Goal: Entertainment & Leisure: Consume media (video, audio)

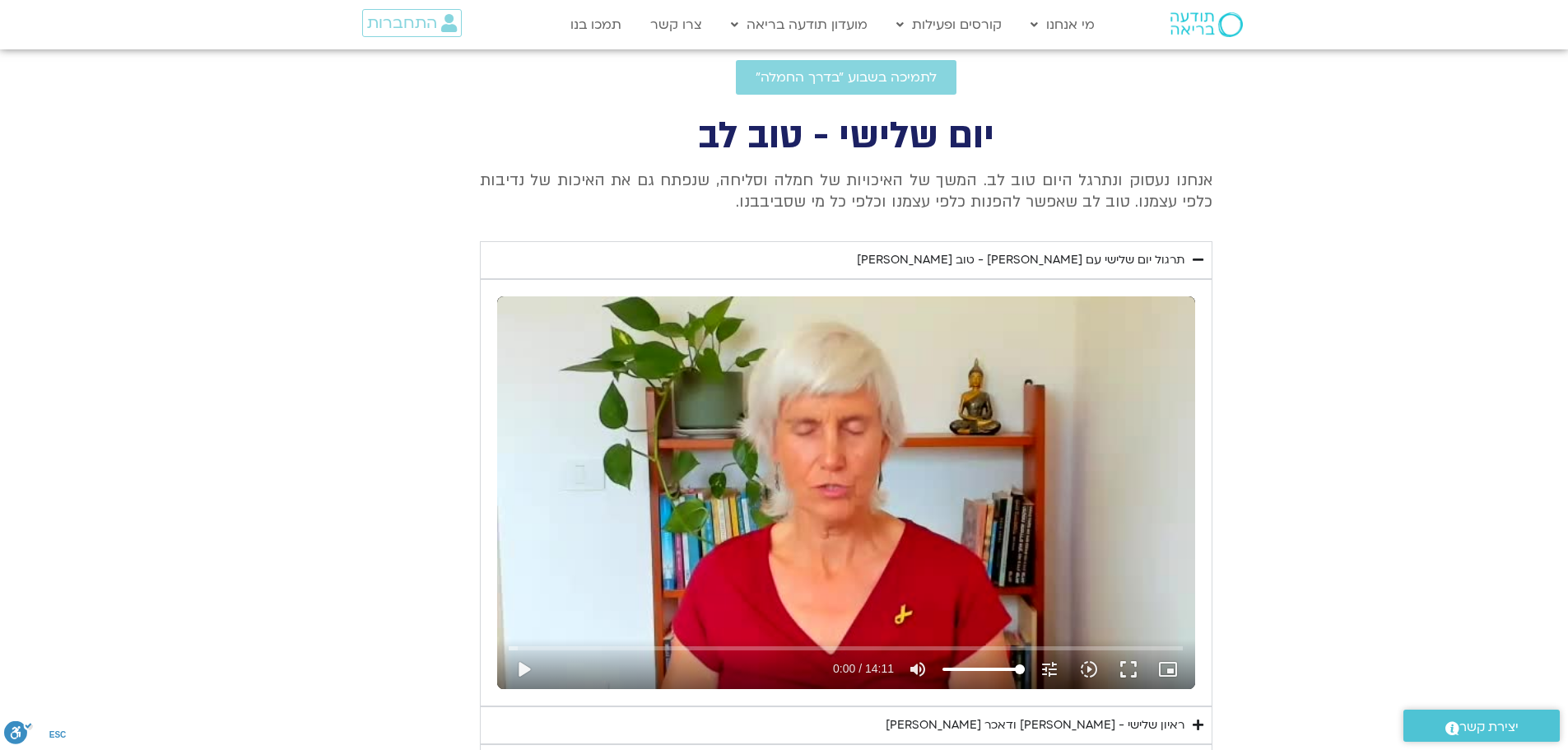
scroll to position [578, 0]
click at [522, 669] on button "play_arrow" at bounding box center [524, 669] width 39 height 39
type input "2.775255"
click at [1172, 665] on icon "picture_in_picture_alt" at bounding box center [1168, 670] width 20 height 20
click at [1134, 663] on button "fullscreen" at bounding box center [1128, 669] width 39 height 39
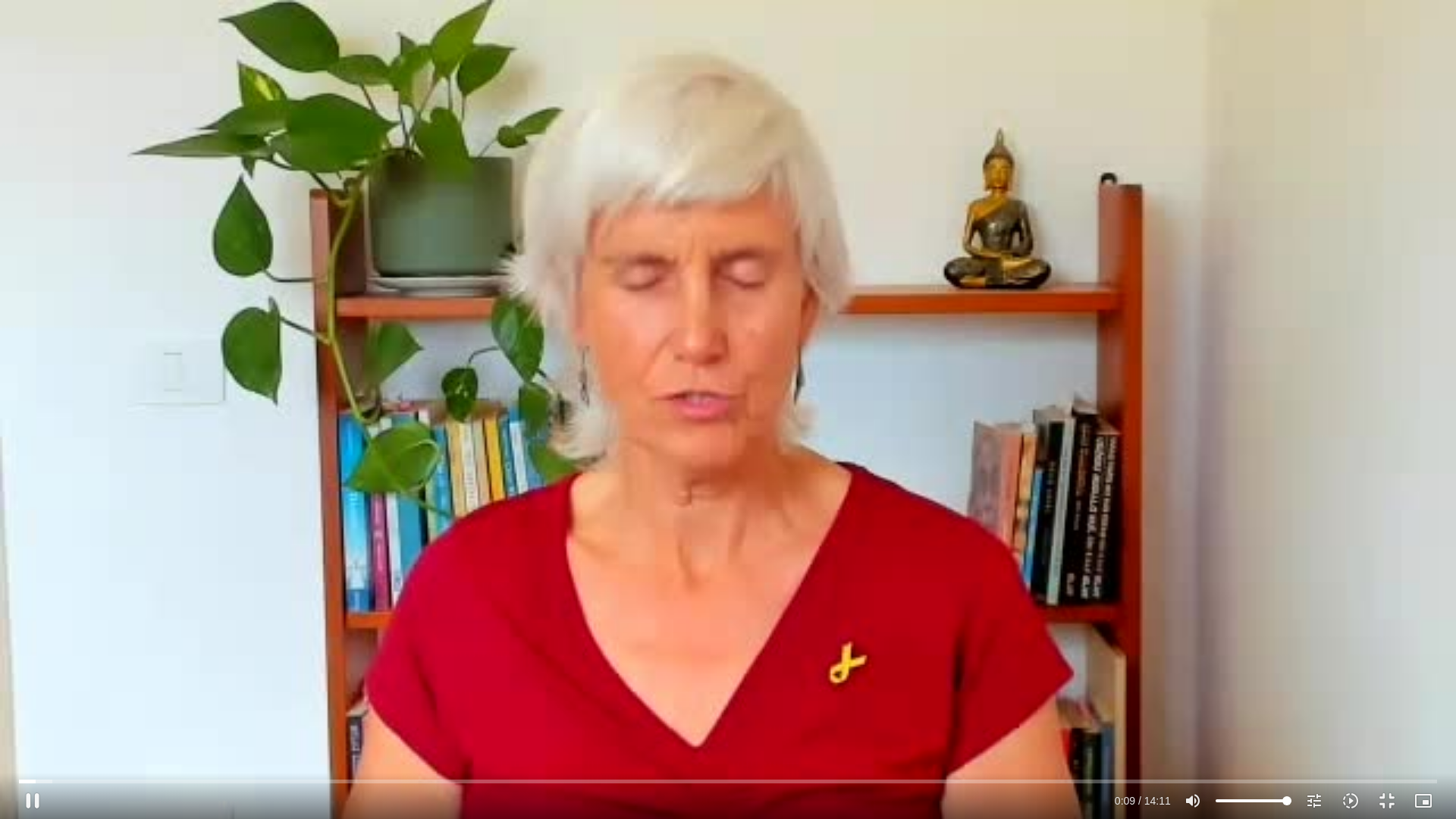
type input "10.122589"
type input "51.3671875"
click at [1254, 798] on input "Volume" at bounding box center [1253, 800] width 76 height 9
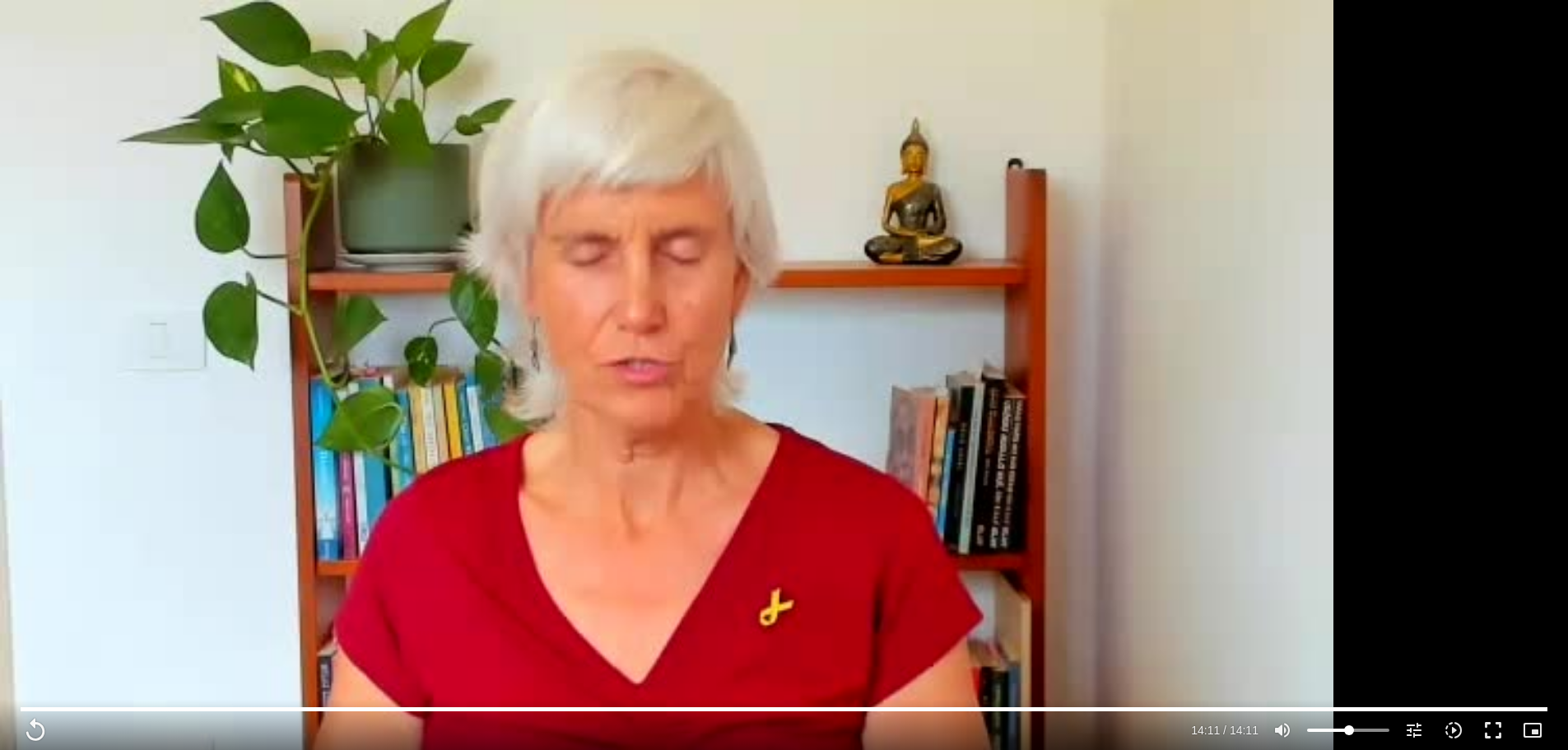
scroll to position [907, 0]
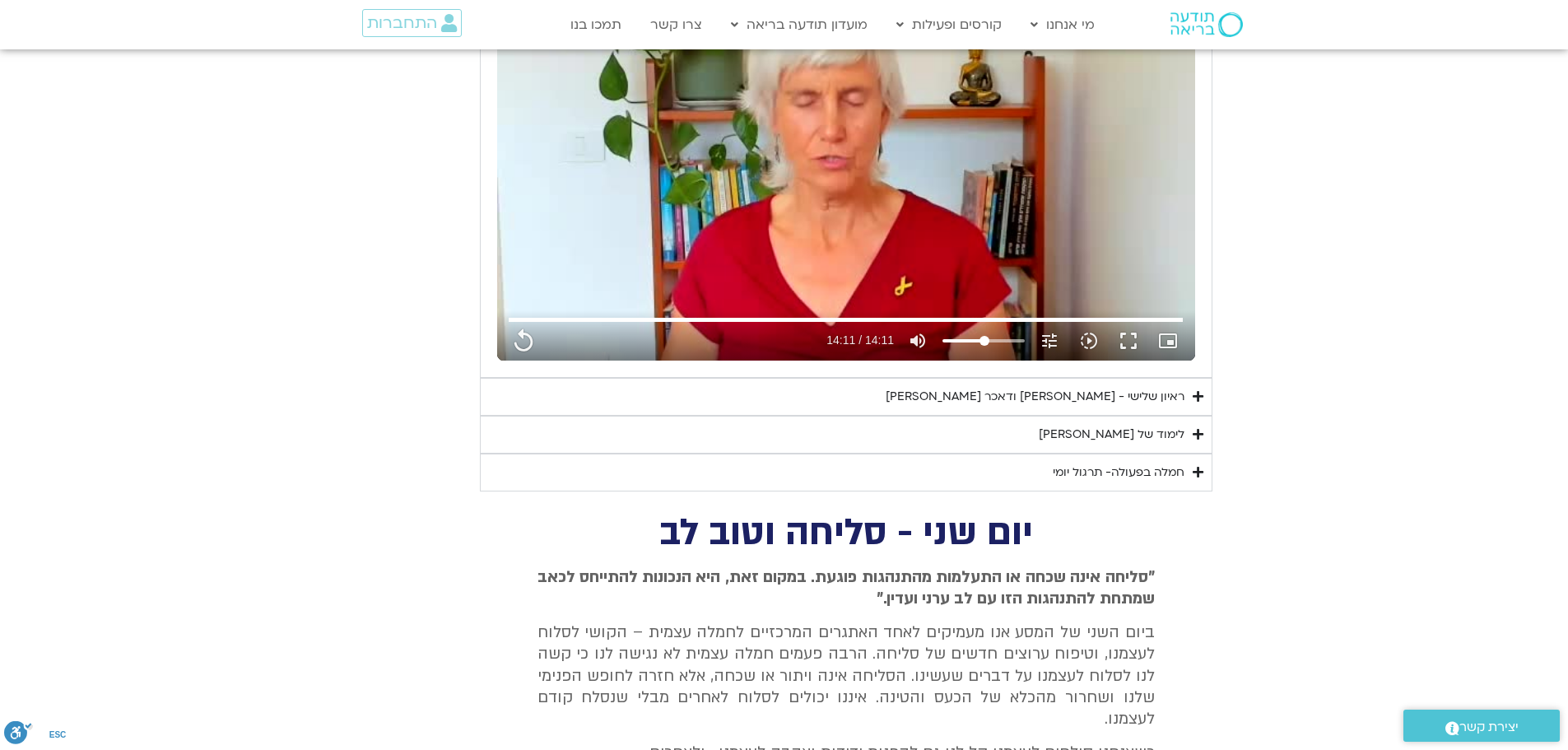
click at [1121, 432] on div "לימוד של [PERSON_NAME]" at bounding box center [1111, 435] width 146 height 20
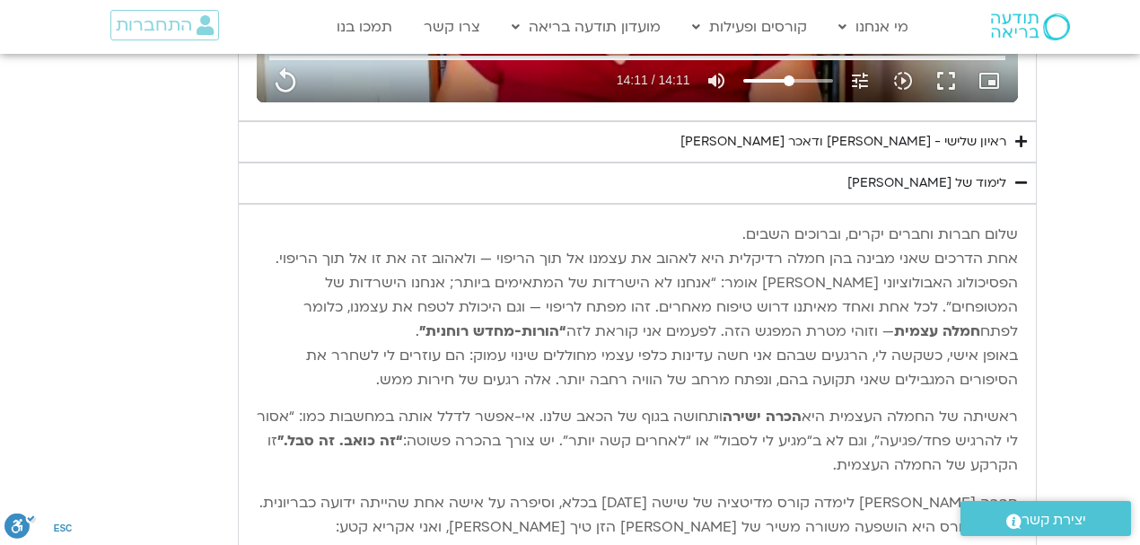
scroll to position [1318, 0]
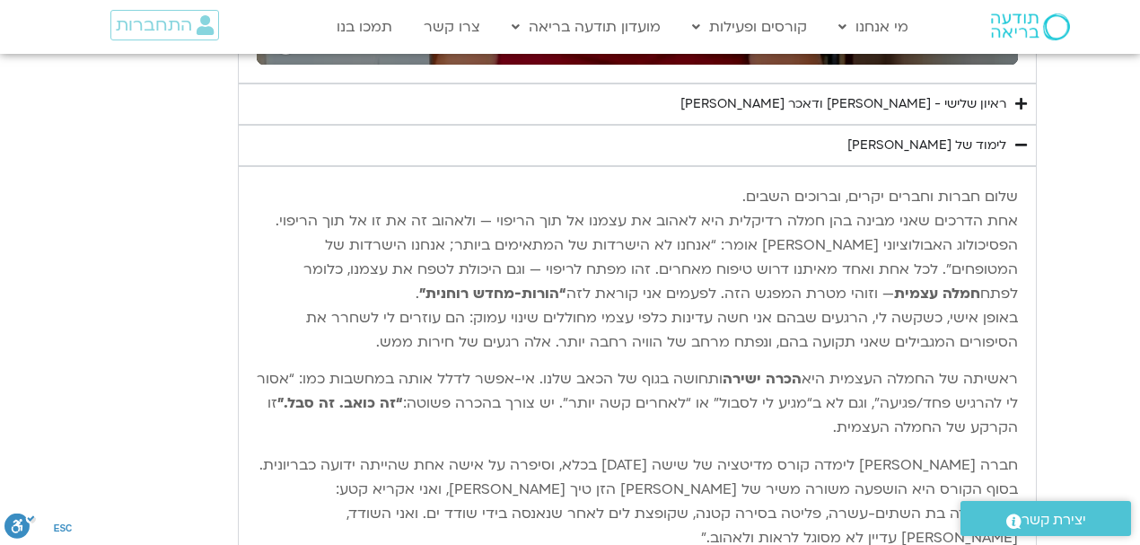
click at [840, 101] on div "ראיון שלישי - [PERSON_NAME] ודאכר [PERSON_NAME]" at bounding box center [844, 104] width 326 height 22
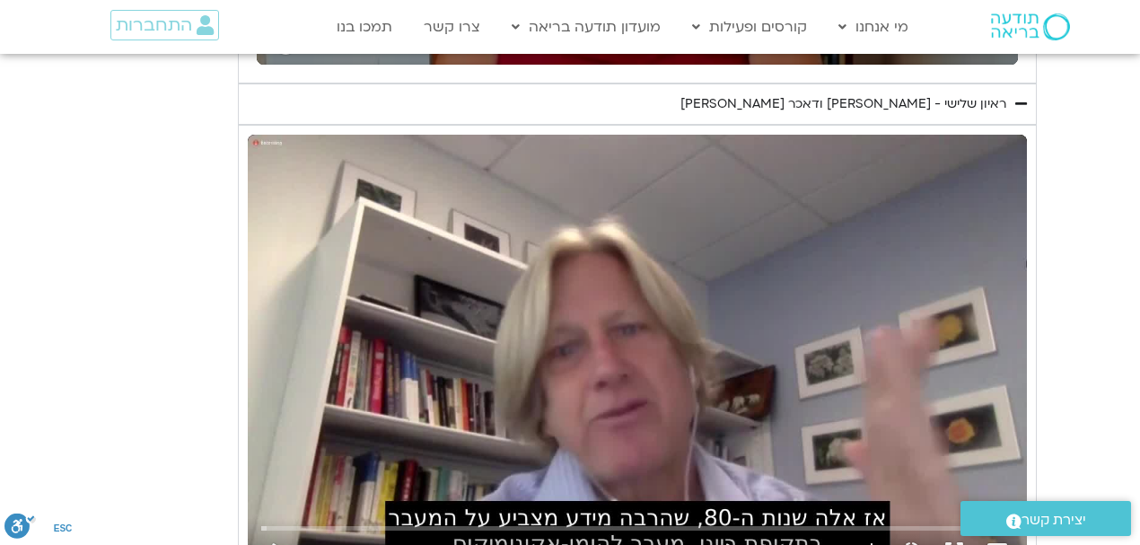
click at [837, 101] on div "ראיון שלישי - [PERSON_NAME] ודאכר [PERSON_NAME]" at bounding box center [844, 104] width 326 height 22
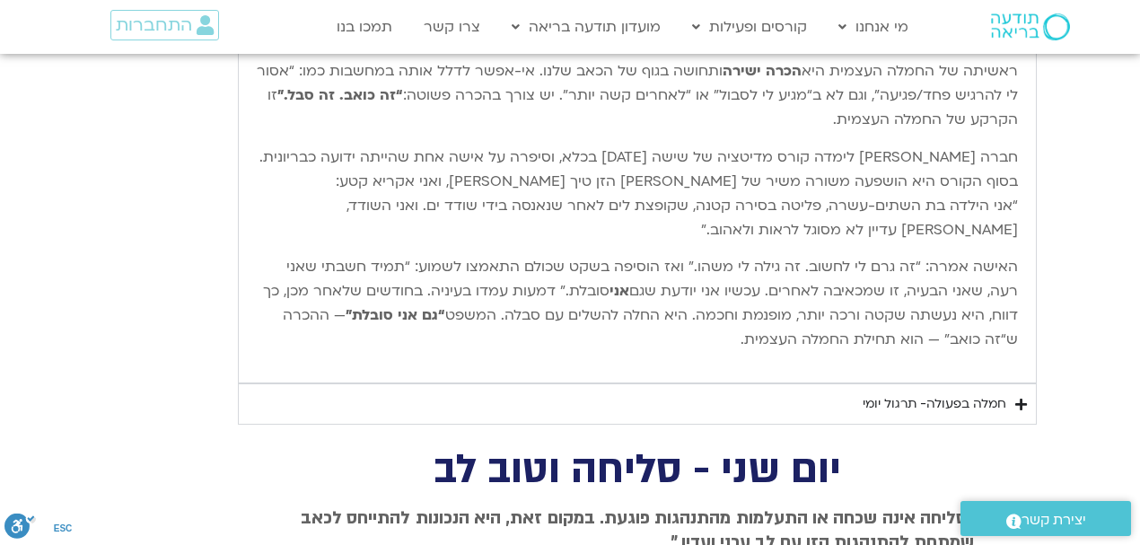
scroll to position [1677, 0]
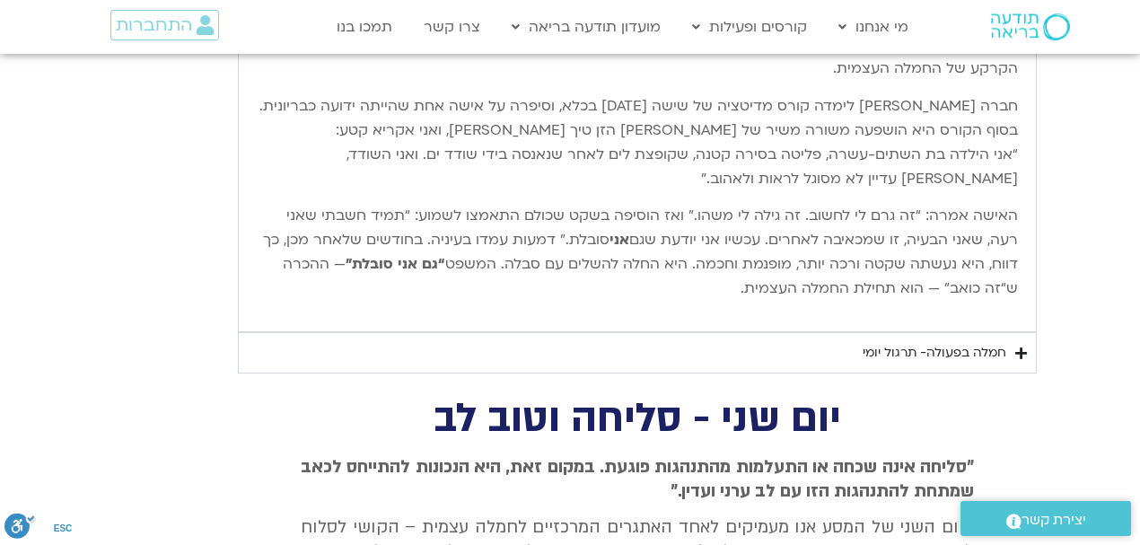
click at [888, 346] on div "חמלה בפעולה- תרגול יומי" at bounding box center [935, 353] width 144 height 22
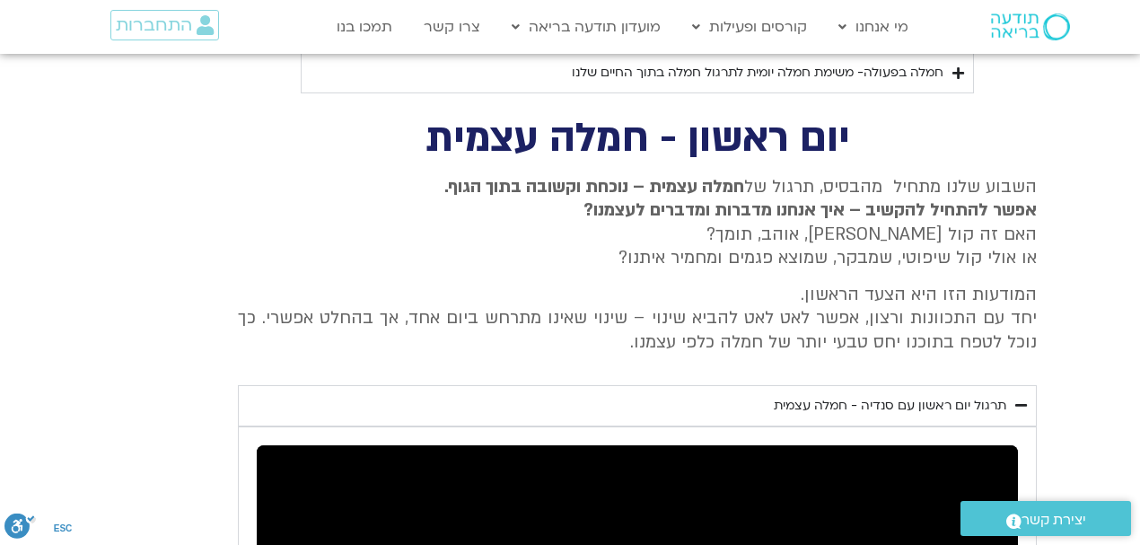
scroll to position [2874, 0]
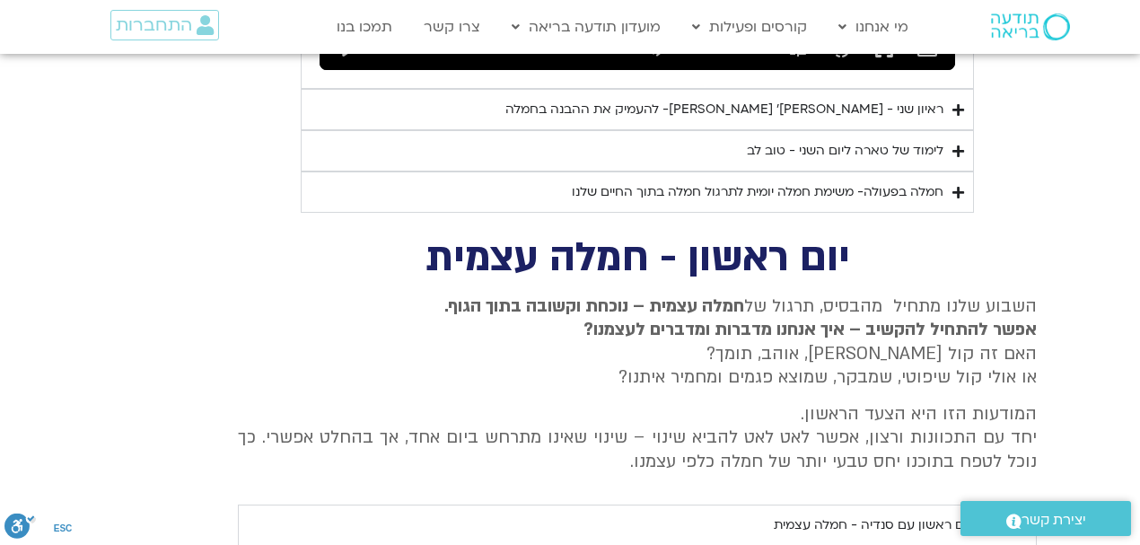
click at [746, 181] on div "חמלה בפעולה- משימת חמלה יומית לתרגול חמלה בתוך החיים שלנו" at bounding box center [758, 192] width 372 height 22
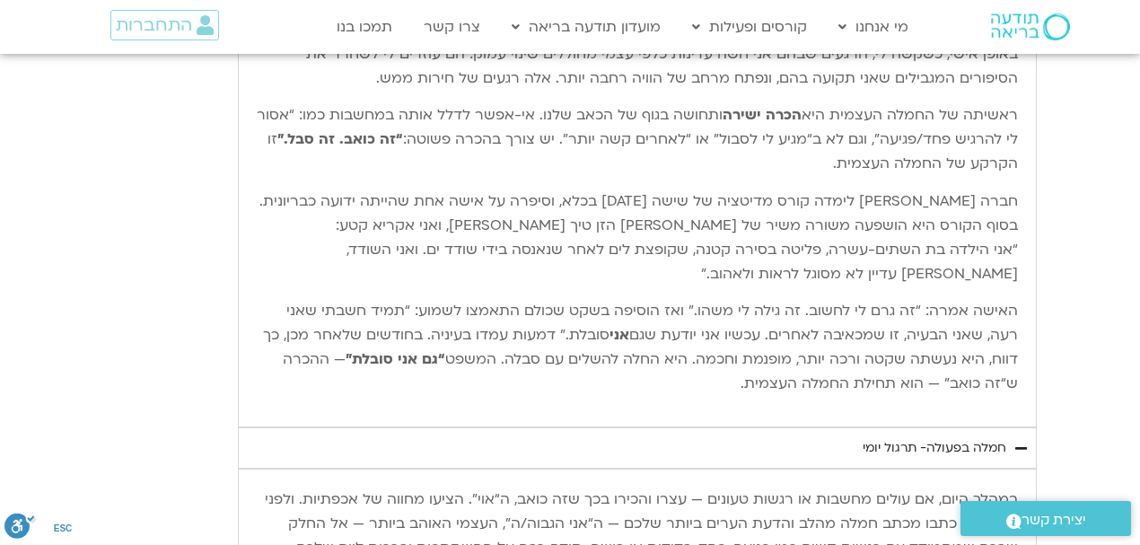
scroll to position [1557, 0]
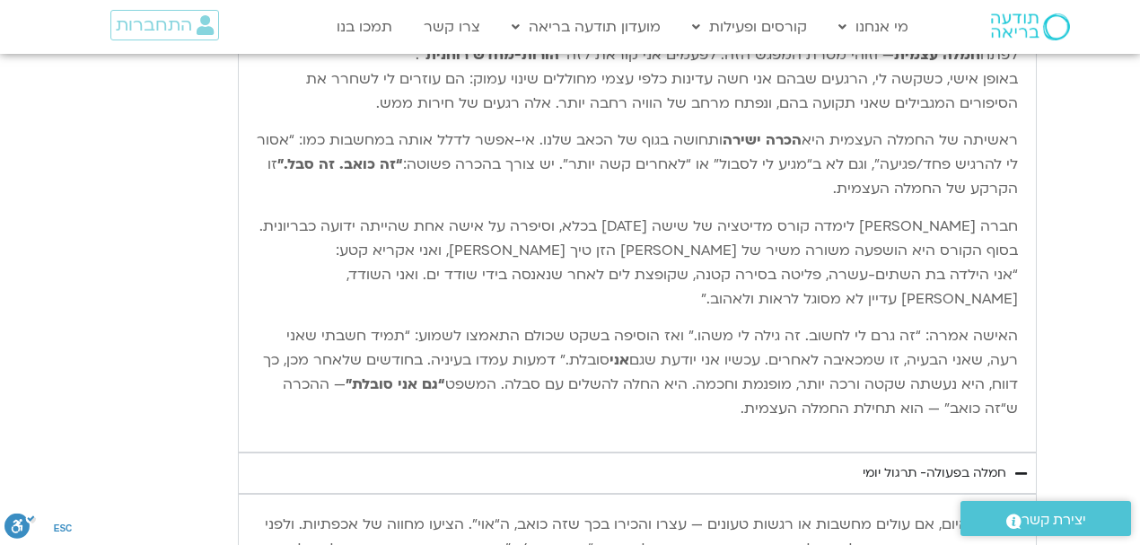
type input "851.4"
